Goal: Task Accomplishment & Management: Complete application form

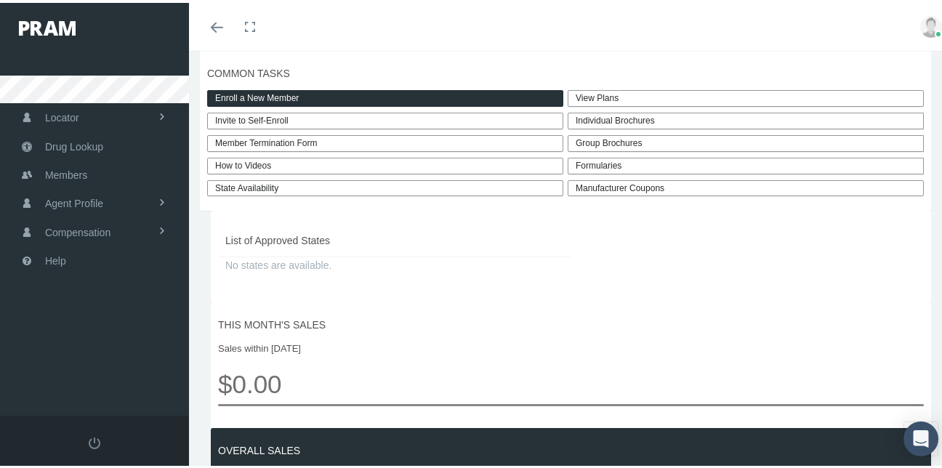
scroll to position [408, 0]
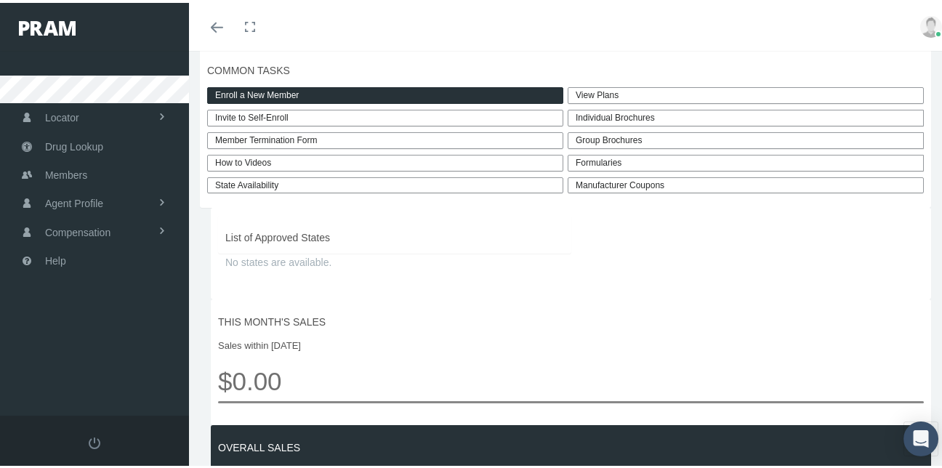
click at [607, 136] on div "Group Brochures" at bounding box center [745, 137] width 356 height 17
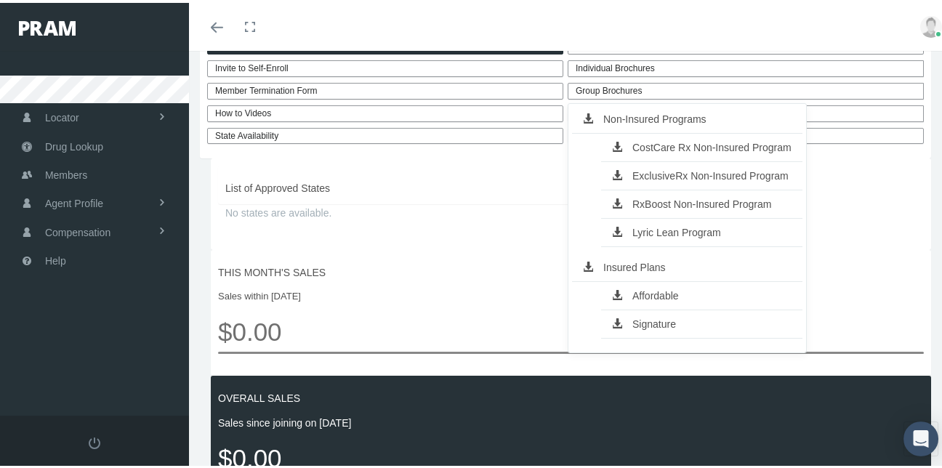
scroll to position [488, 0]
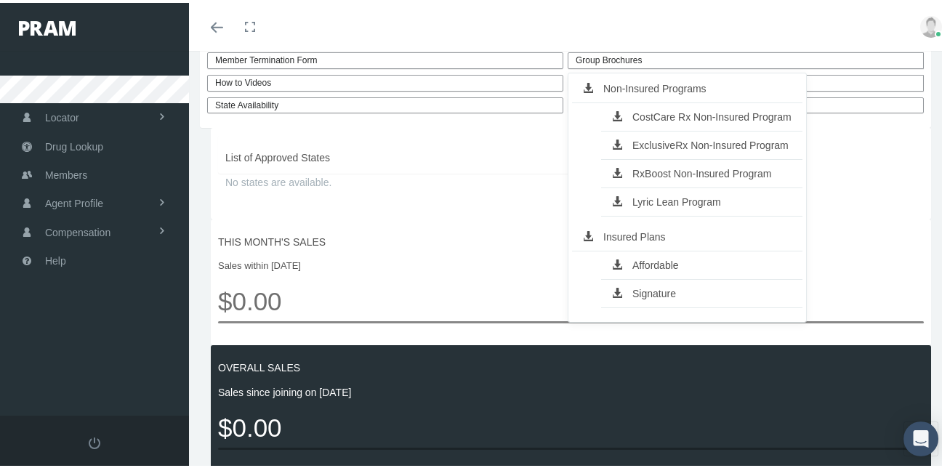
click at [651, 261] on link "Affordable" at bounding box center [701, 262] width 201 height 20
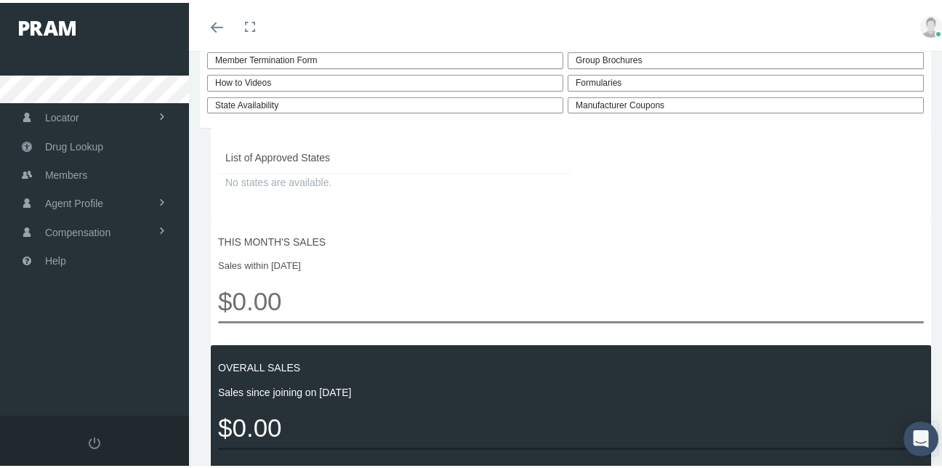
click at [676, 54] on div "Group Brochures" at bounding box center [745, 57] width 356 height 17
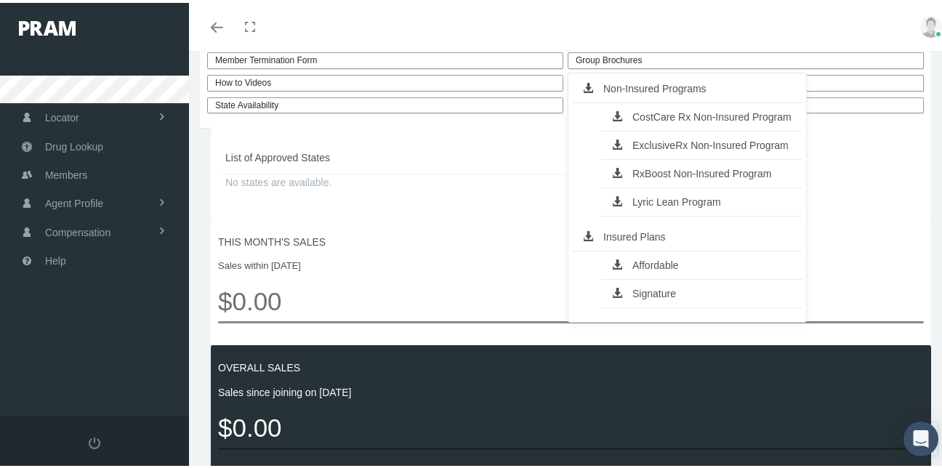
click at [638, 291] on link "Signature" at bounding box center [701, 290] width 201 height 20
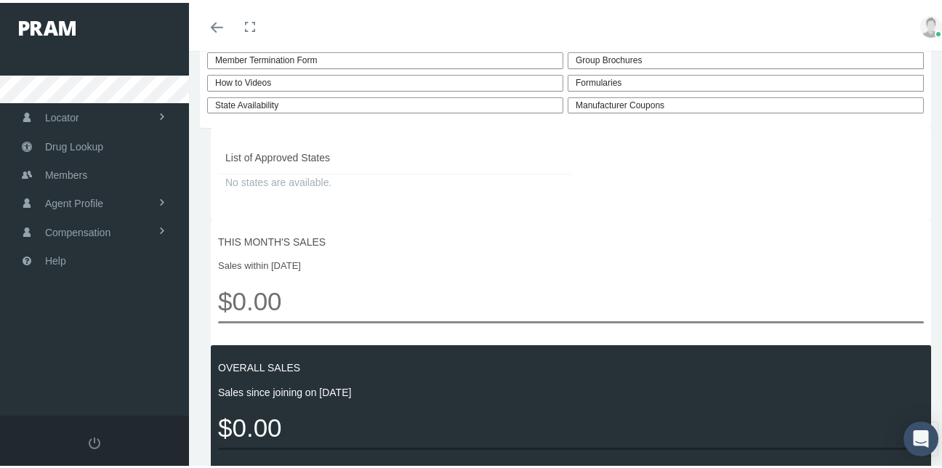
click at [256, 102] on link "State Availability" at bounding box center [385, 102] width 356 height 17
click at [658, 102] on link "Manufacturer Coupons" at bounding box center [745, 102] width 356 height 17
click at [597, 56] on div "Group Brochures" at bounding box center [745, 57] width 356 height 17
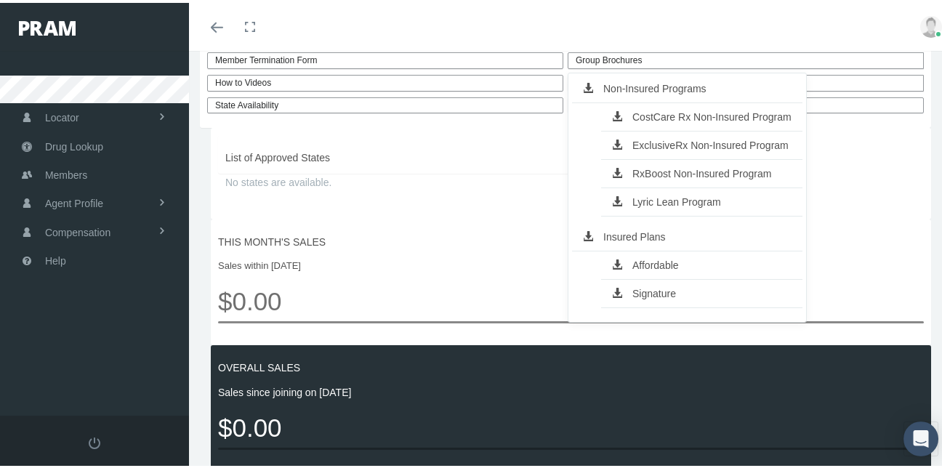
click at [640, 110] on link "CostCare Rx Non-Insured Program" at bounding box center [701, 114] width 201 height 20
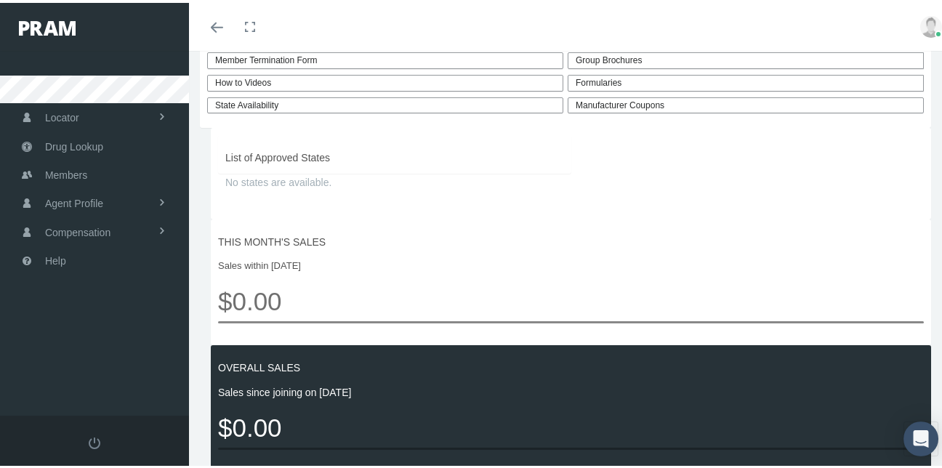
click at [687, 59] on div "Group Brochures" at bounding box center [745, 57] width 356 height 17
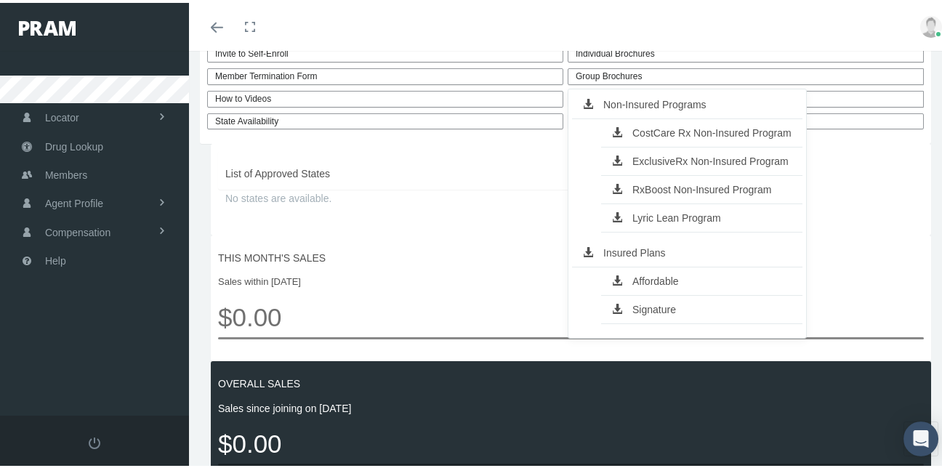
scroll to position [474, 0]
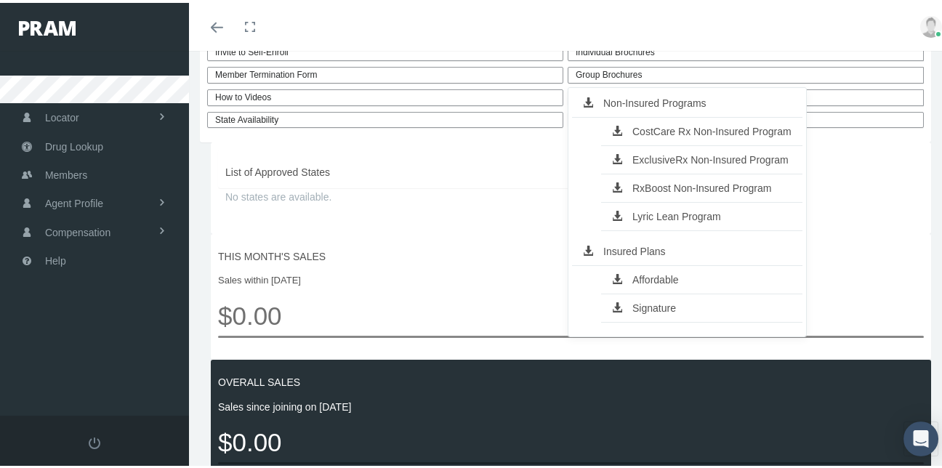
click at [665, 155] on link "ExclusiveRx Non-Insured Program" at bounding box center [701, 157] width 201 height 20
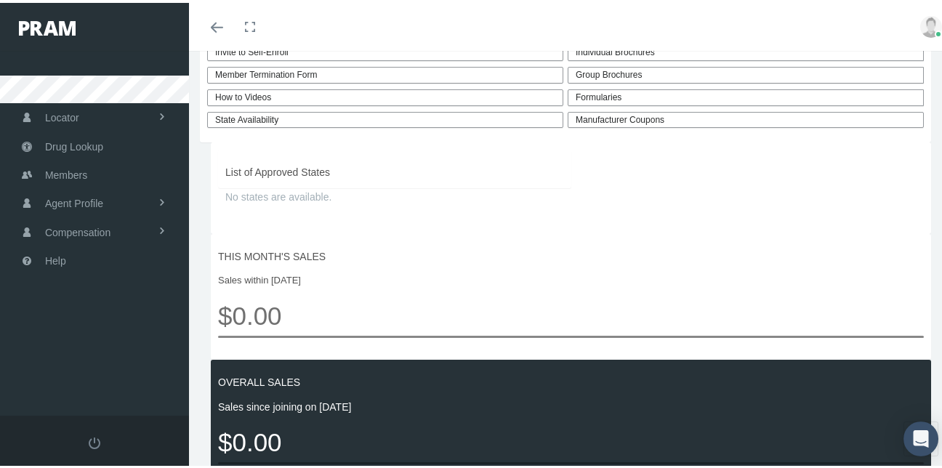
click at [634, 70] on div "Group Brochures" at bounding box center [745, 72] width 356 height 17
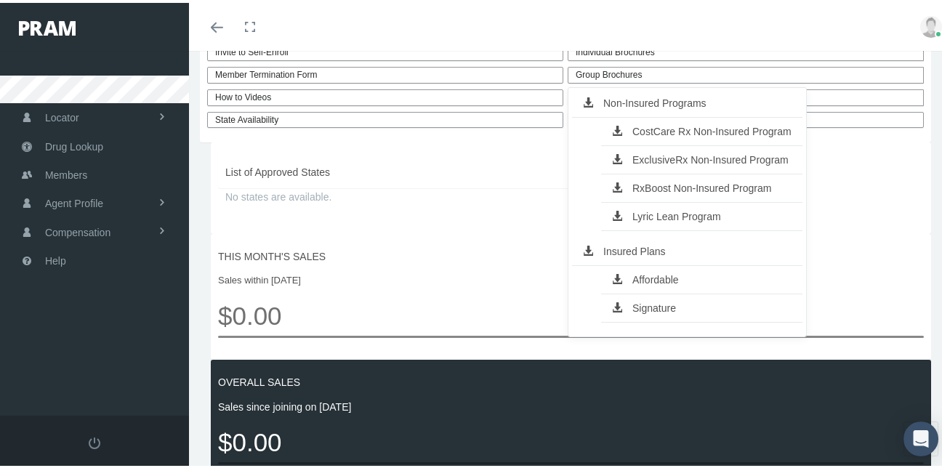
click at [629, 182] on link "RxBoost Non-Insured Program" at bounding box center [701, 185] width 201 height 20
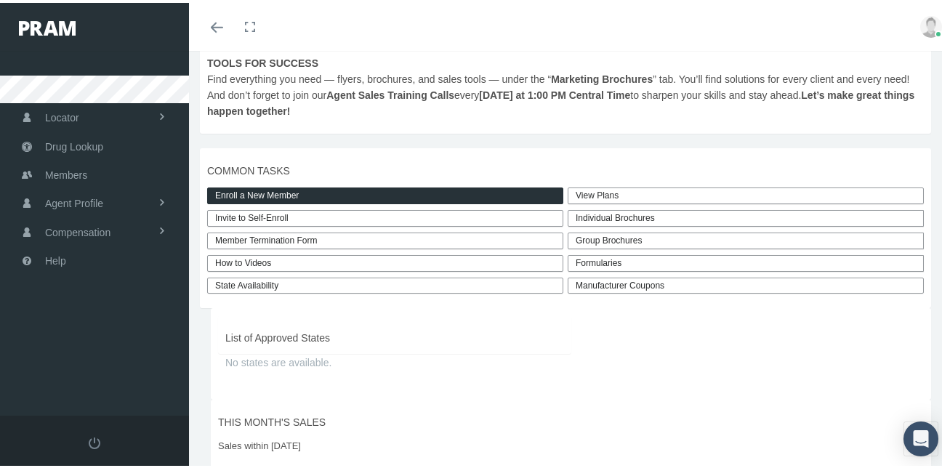
scroll to position [303, 0]
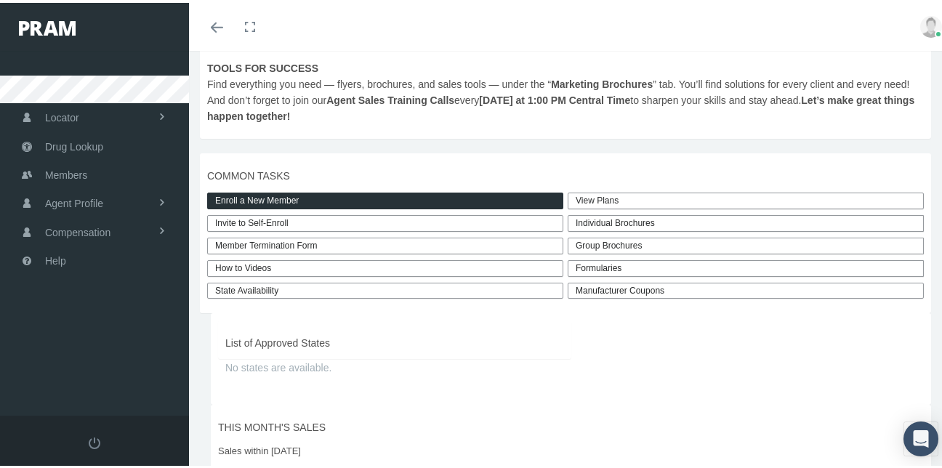
click at [619, 217] on div "Individual Brochures" at bounding box center [745, 220] width 356 height 17
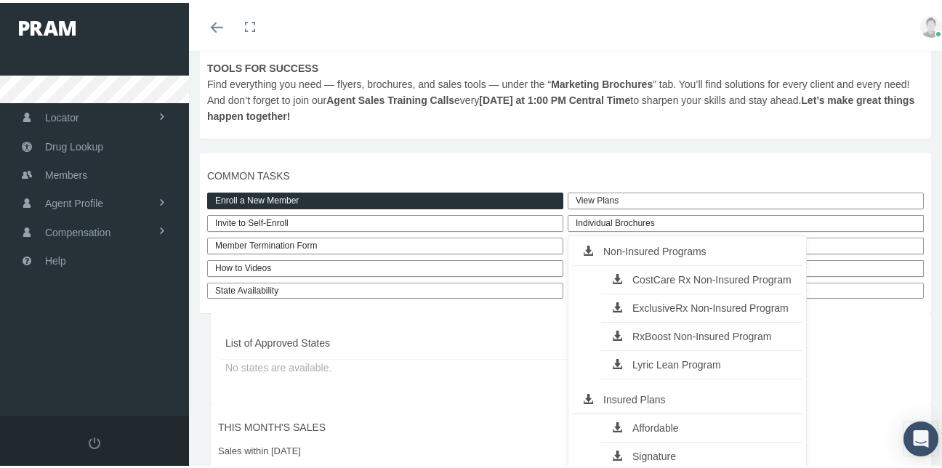
click at [652, 423] on link "Affordable" at bounding box center [701, 425] width 201 height 20
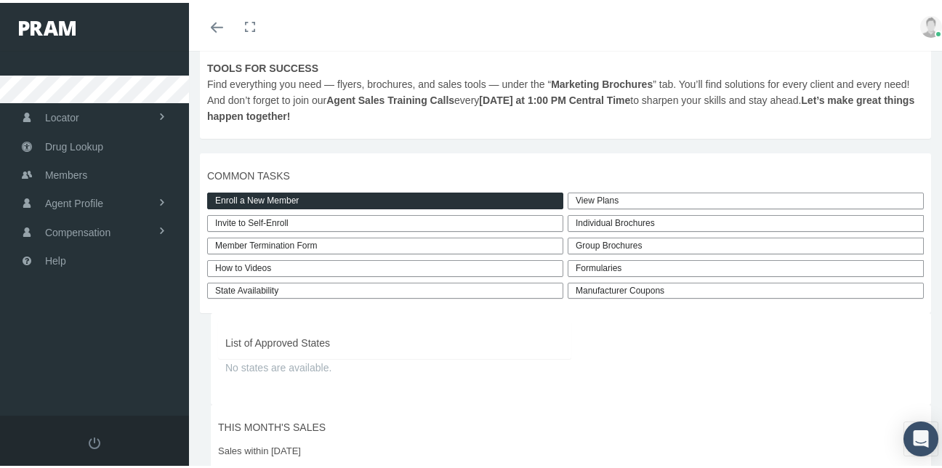
click at [596, 219] on div "Individual Brochures" at bounding box center [745, 220] width 356 height 17
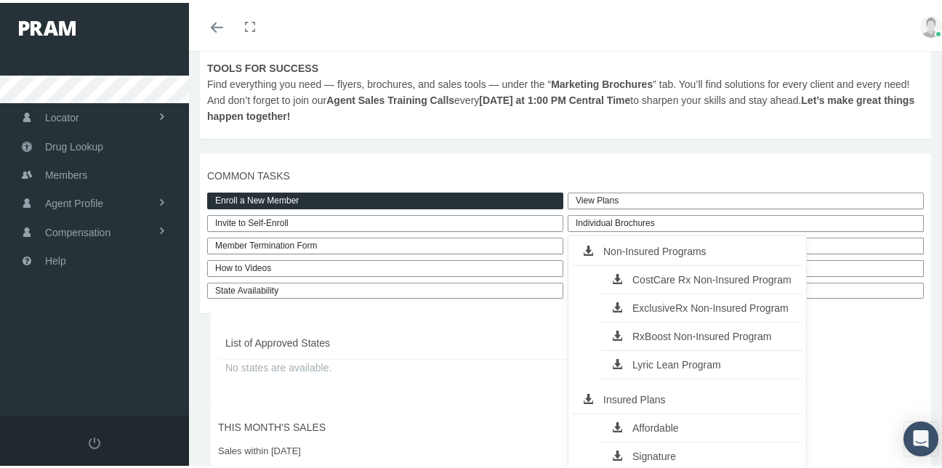
click at [636, 447] on link "Signature" at bounding box center [701, 453] width 201 height 20
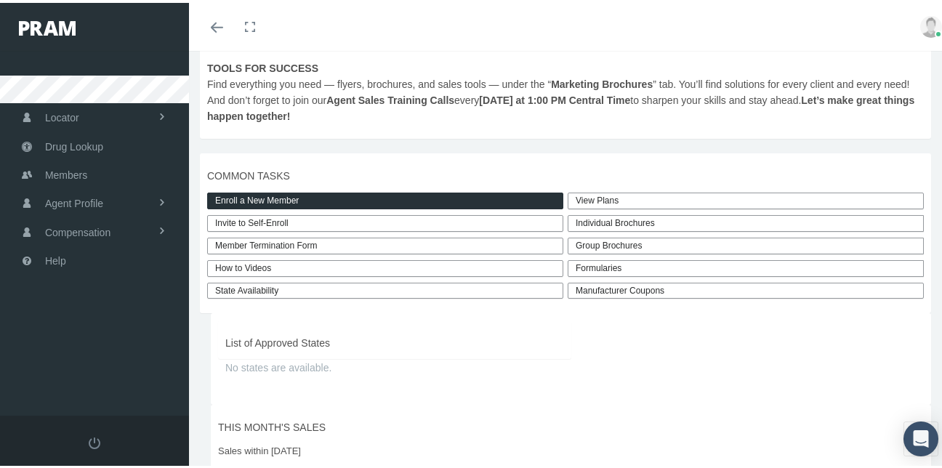
click at [608, 218] on div "Individual Brochures" at bounding box center [745, 220] width 356 height 17
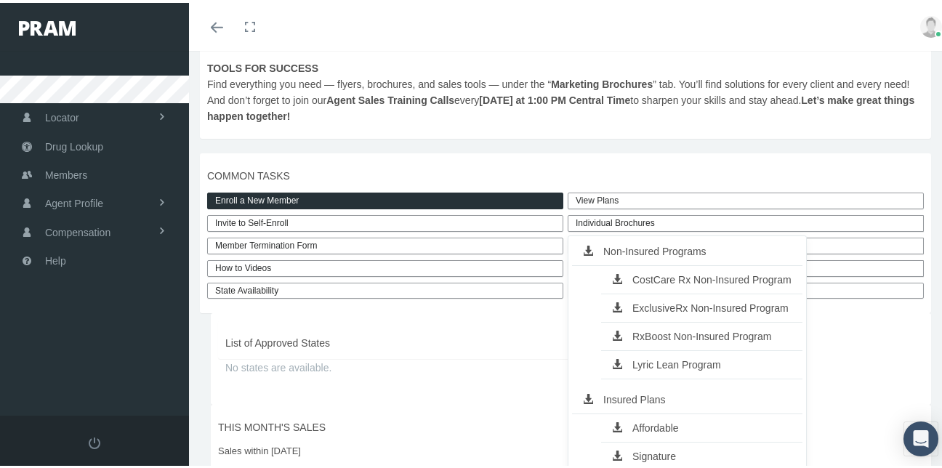
click at [653, 276] on link "CostCare Rx Non-Insured Program" at bounding box center [701, 277] width 201 height 20
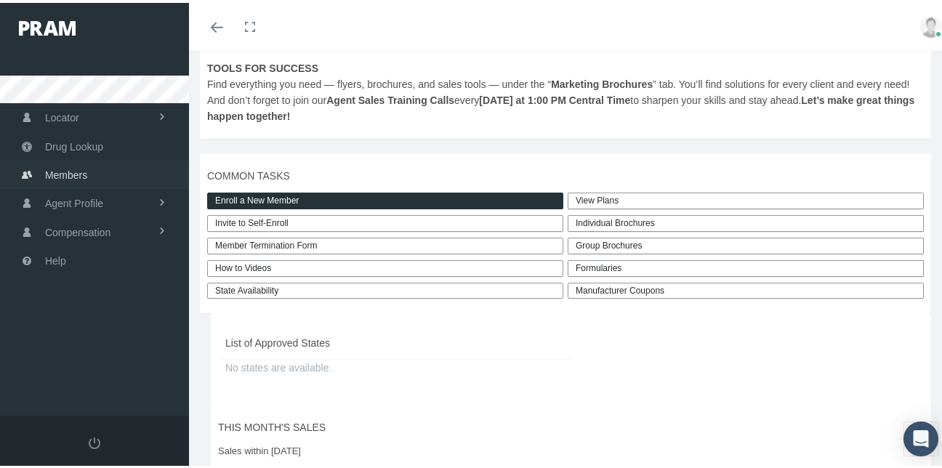
click at [81, 167] on span "Members" at bounding box center [66, 172] width 42 height 28
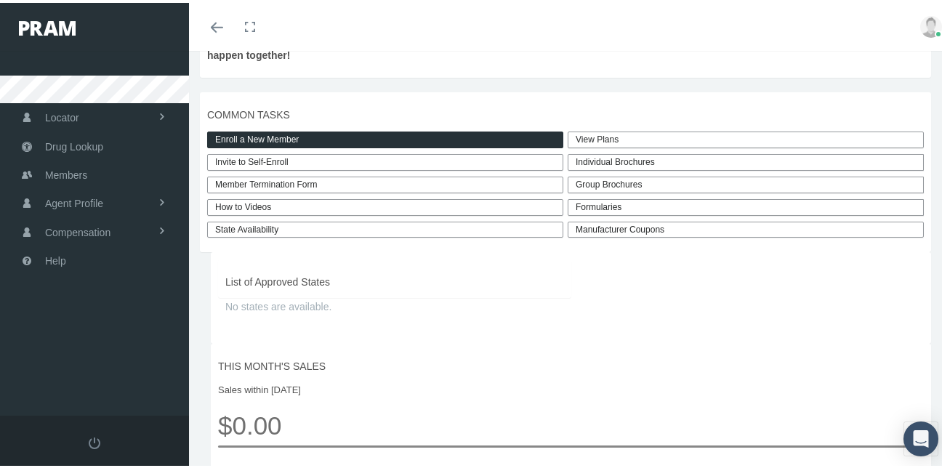
scroll to position [381, 0]
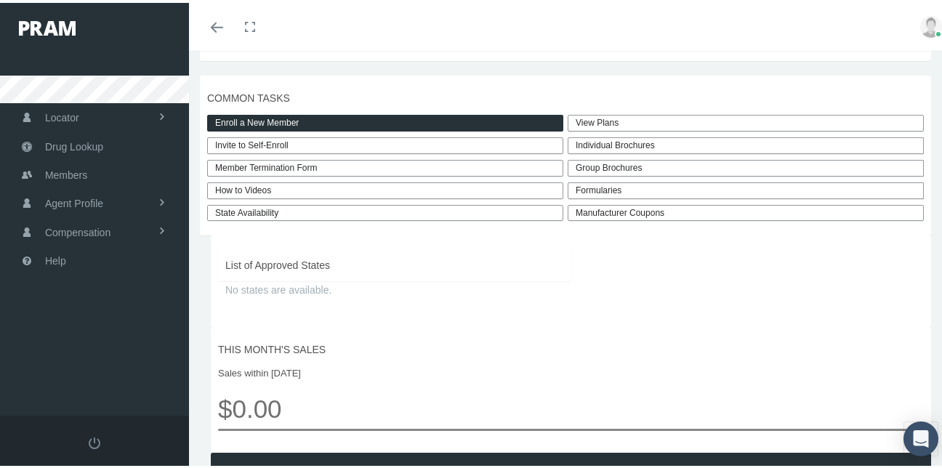
click at [607, 117] on link "View Plans" at bounding box center [745, 120] width 356 height 17
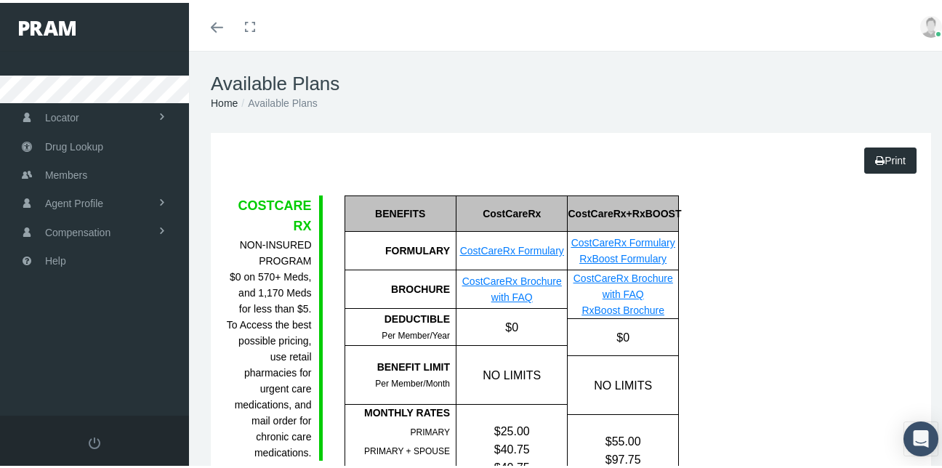
click at [881, 163] on link "Print" at bounding box center [890, 158] width 52 height 26
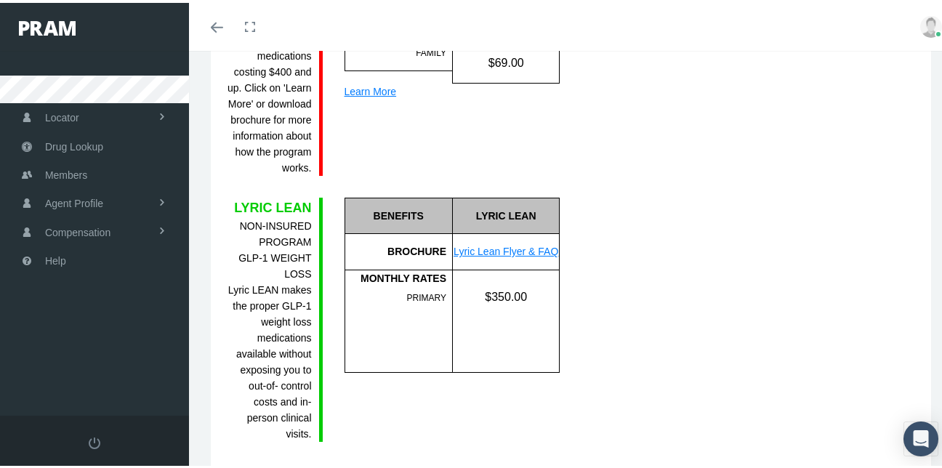
scroll to position [2157, 0]
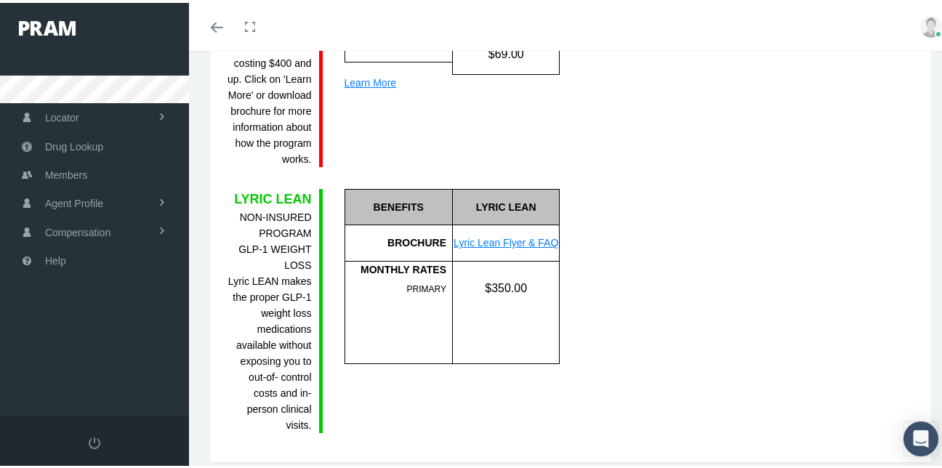
click at [534, 234] on link "Lyric Lean Flyer & FAQ" at bounding box center [505, 240] width 105 height 12
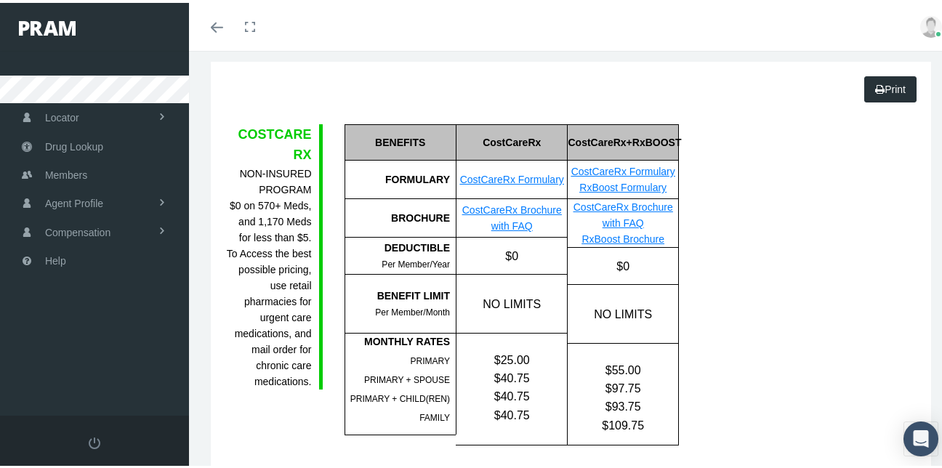
scroll to position [0, 0]
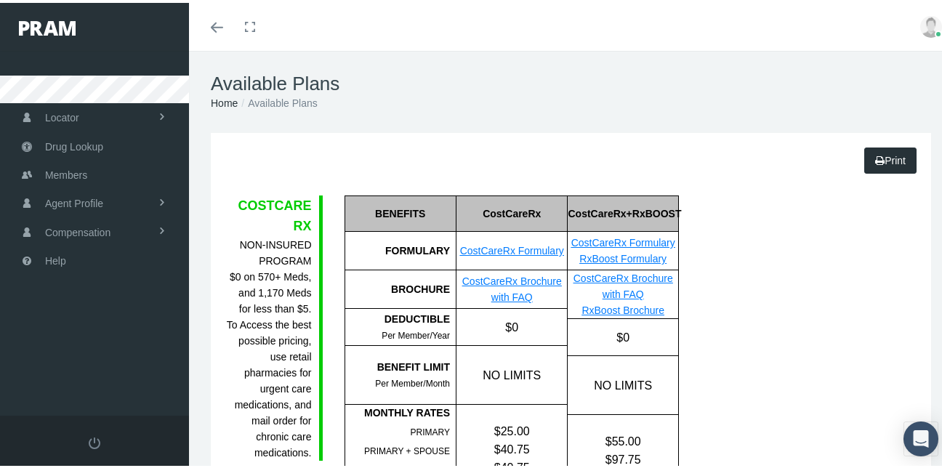
click at [921, 25] on img at bounding box center [931, 24] width 22 height 22
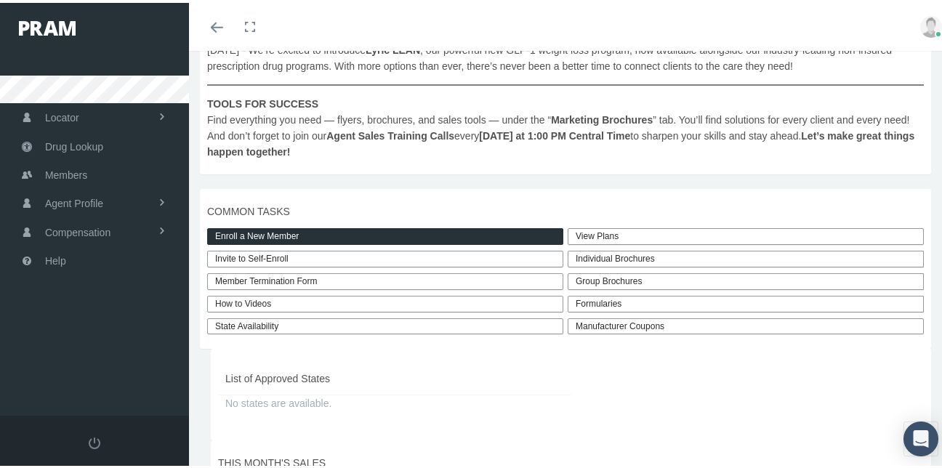
scroll to position [270, 0]
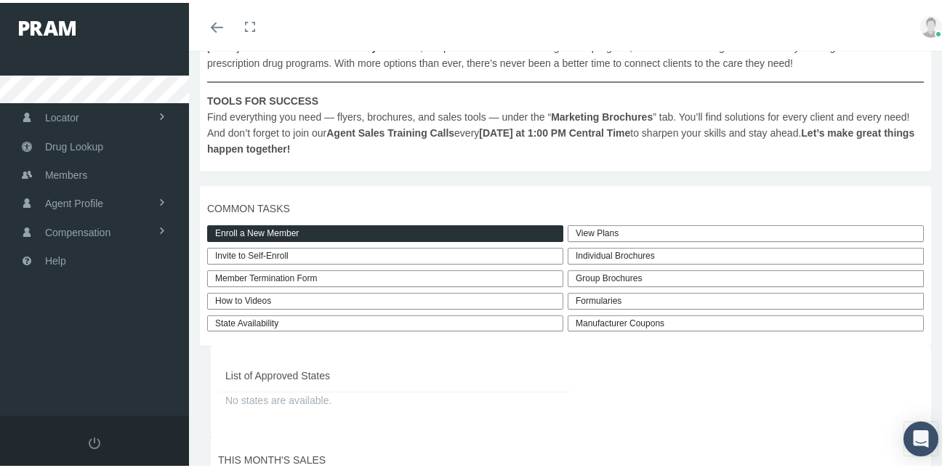
click at [378, 226] on link "Enroll a New Member" at bounding box center [385, 230] width 356 height 17
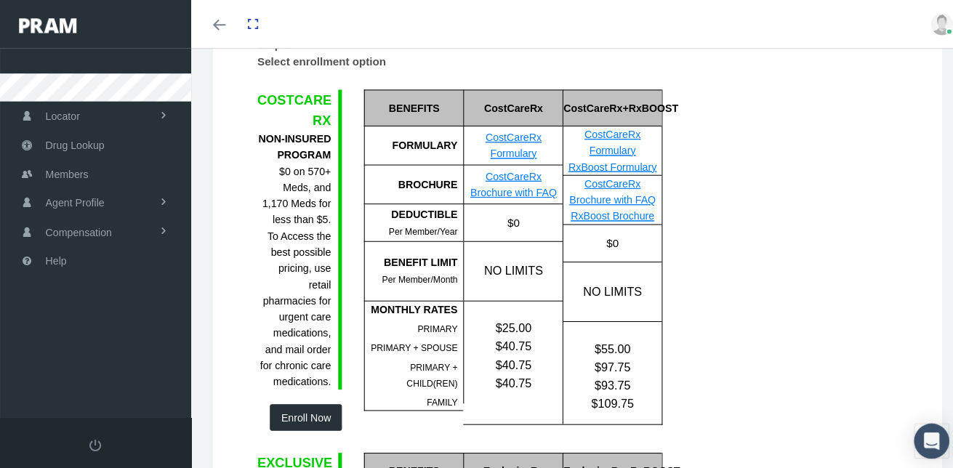
scroll to position [228, 0]
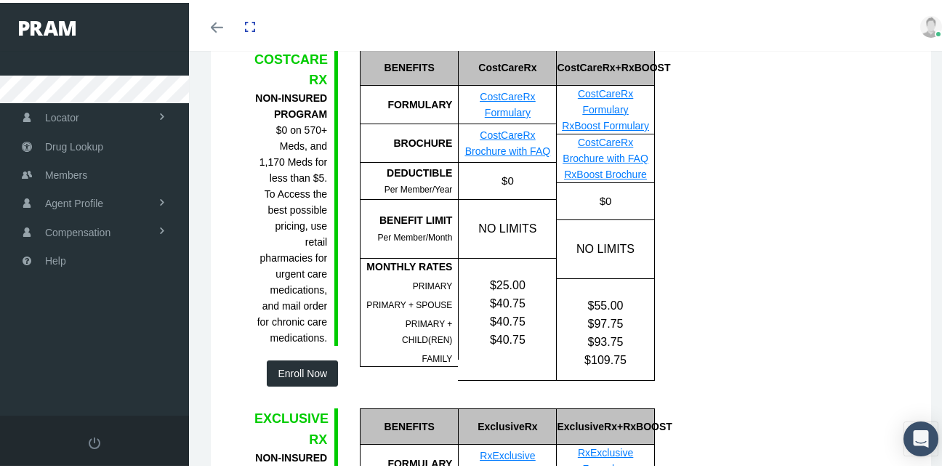
click at [310, 371] on button "Enroll Now" at bounding box center [302, 370] width 71 height 26
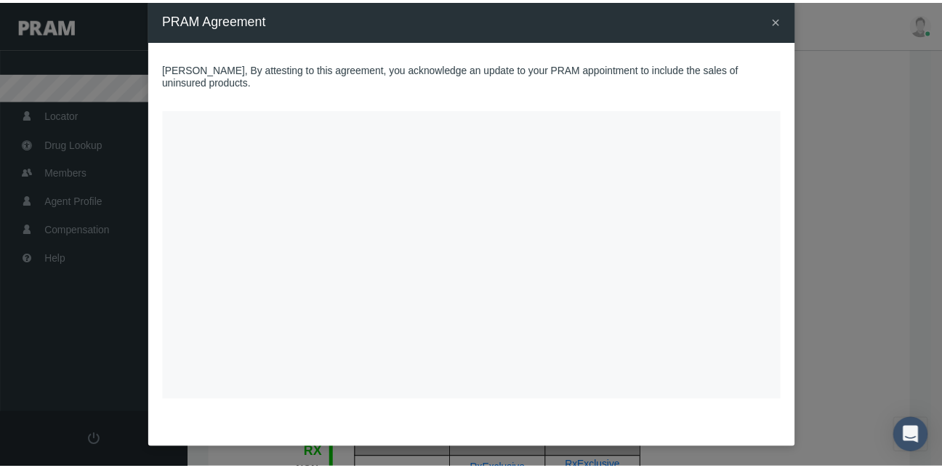
scroll to position [26, 0]
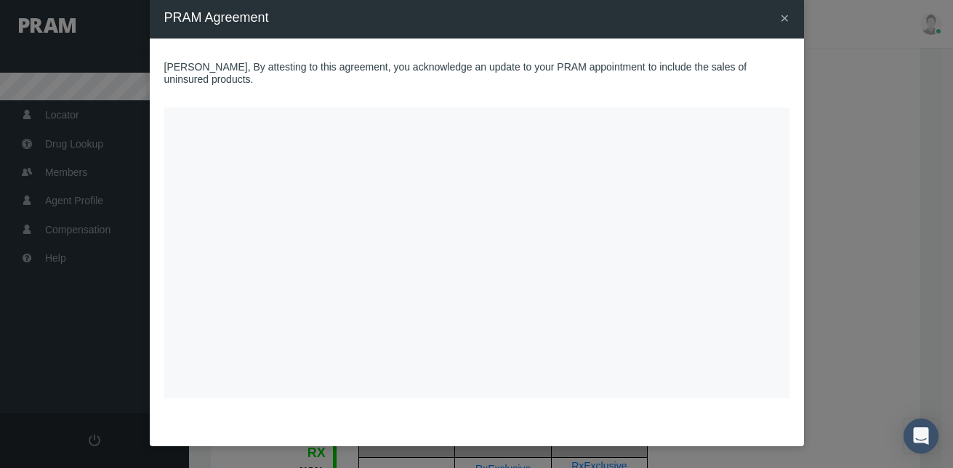
click at [780, 15] on span "×" at bounding box center [784, 17] width 9 height 17
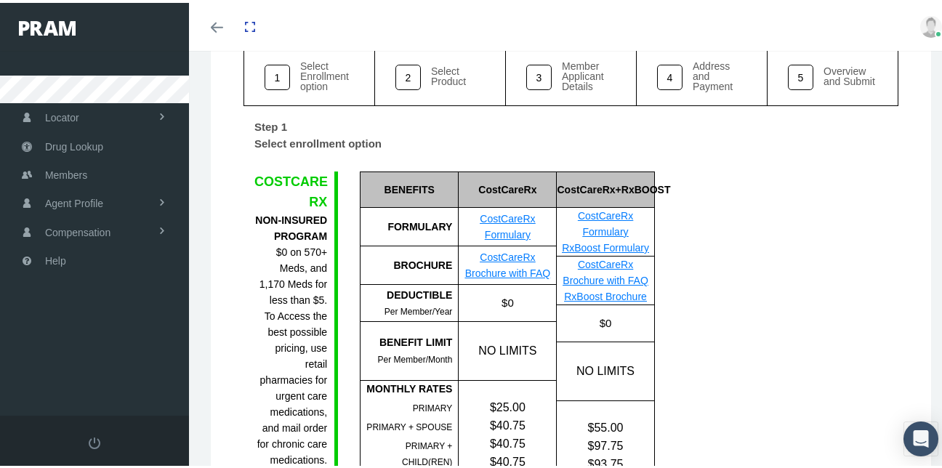
scroll to position [0, 0]
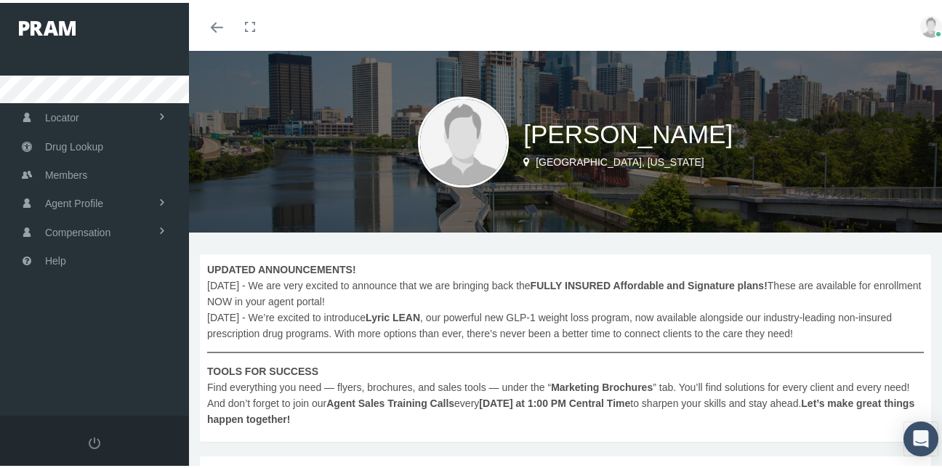
click at [920, 28] on img at bounding box center [931, 24] width 22 height 22
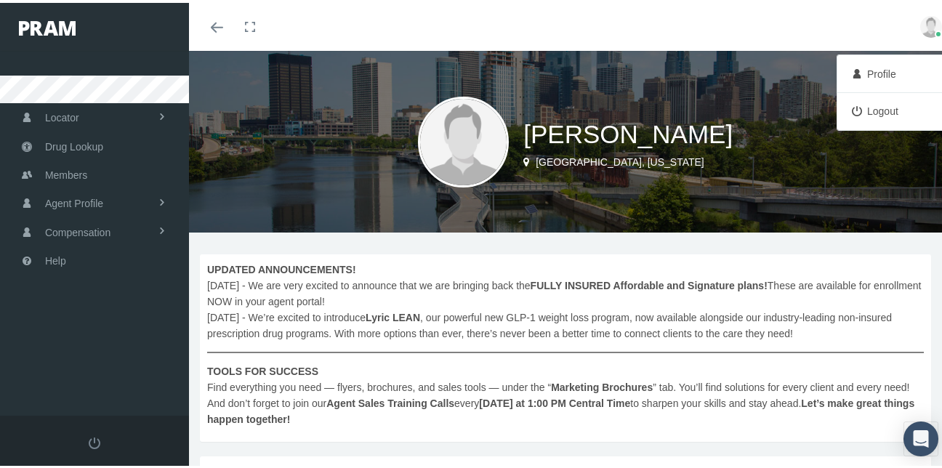
click at [878, 109] on link "Logout" at bounding box center [895, 108] width 108 height 28
